Goal: Task Accomplishment & Management: Manage account settings

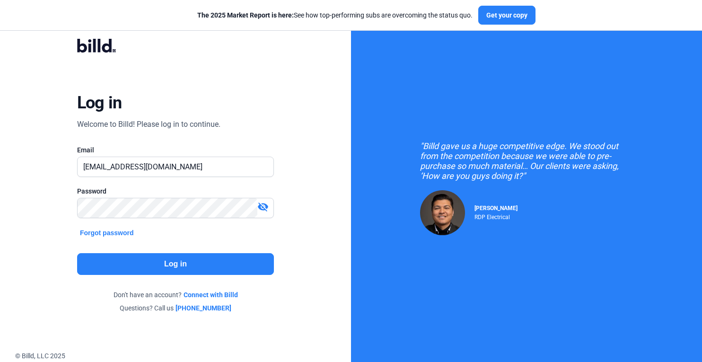
click at [211, 260] on button "Log in" at bounding box center [175, 264] width 197 height 22
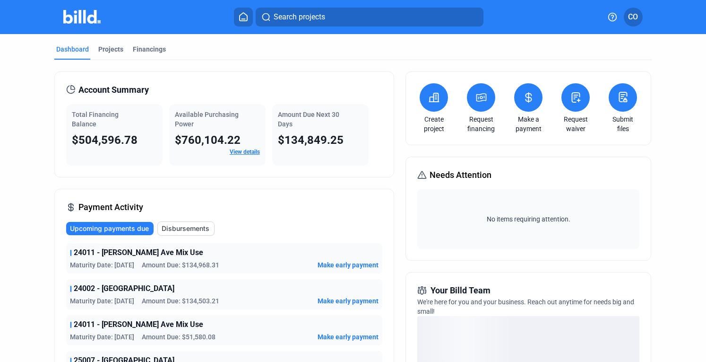
click at [237, 150] on link "View details" at bounding box center [245, 151] width 30 height 7
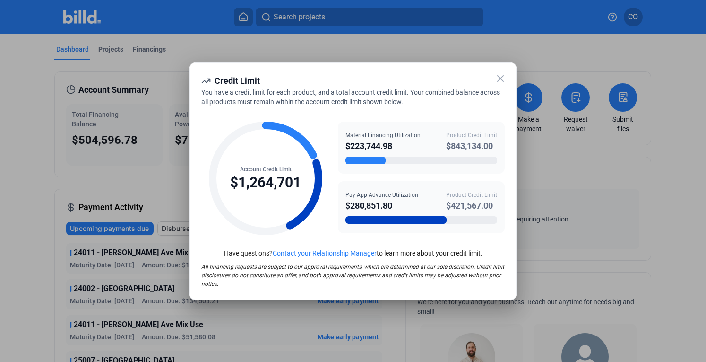
click at [506, 75] on icon at bounding box center [500, 78] width 11 height 11
